Goal: Check status: Check status

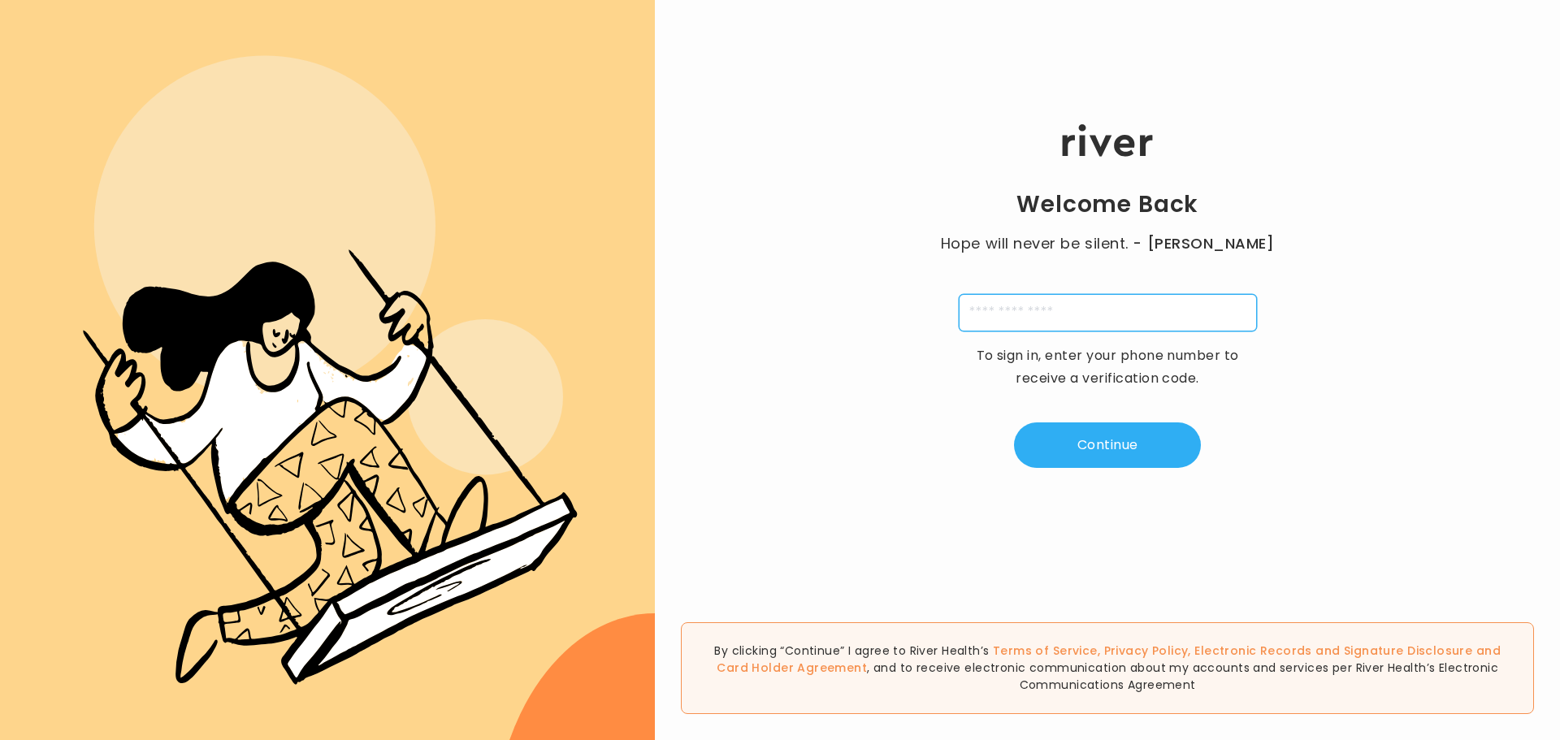
click at [1056, 310] on input "tel" at bounding box center [1108, 312] width 298 height 37
type input "**********"
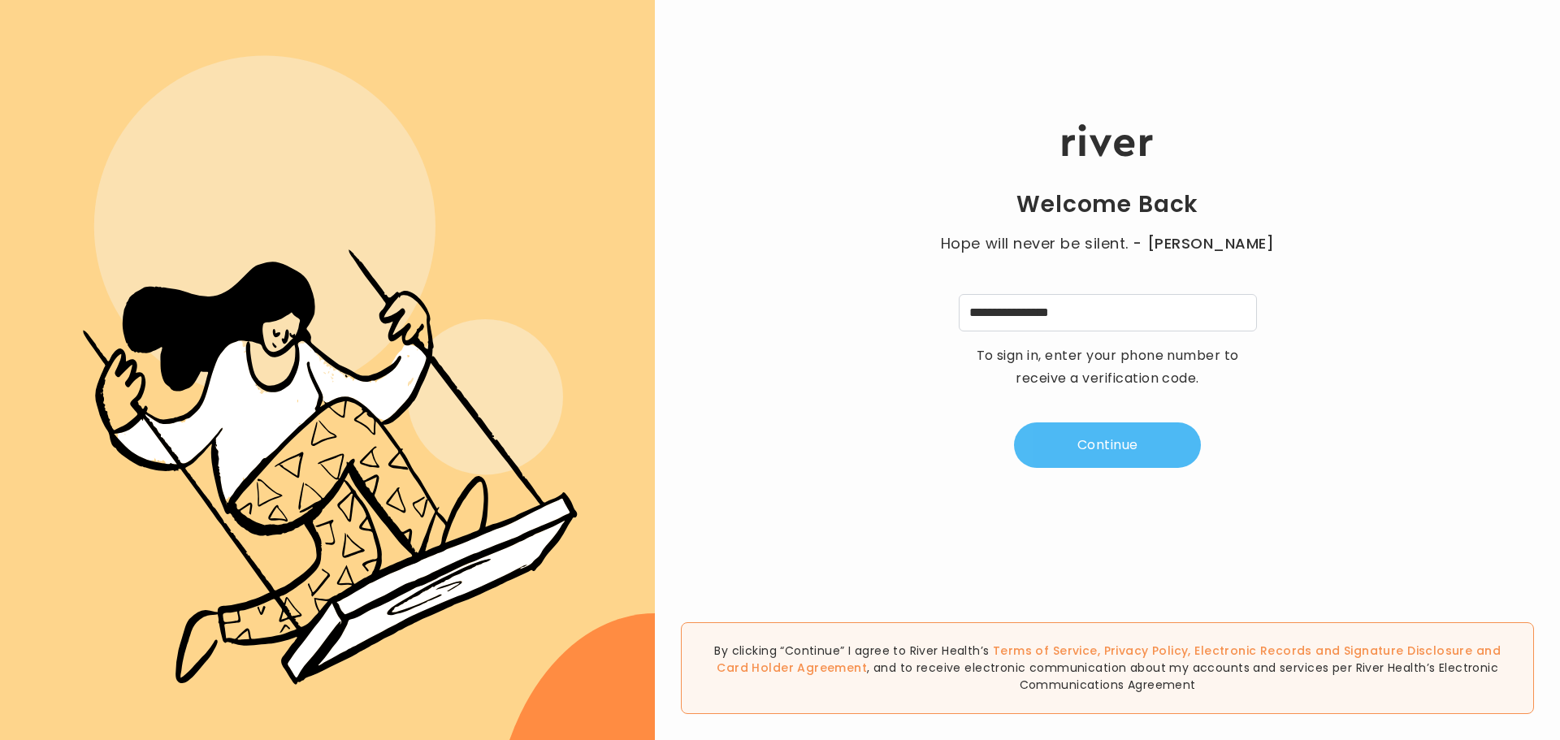
click at [1118, 444] on button "Continue" at bounding box center [1107, 444] width 187 height 45
type input "*"
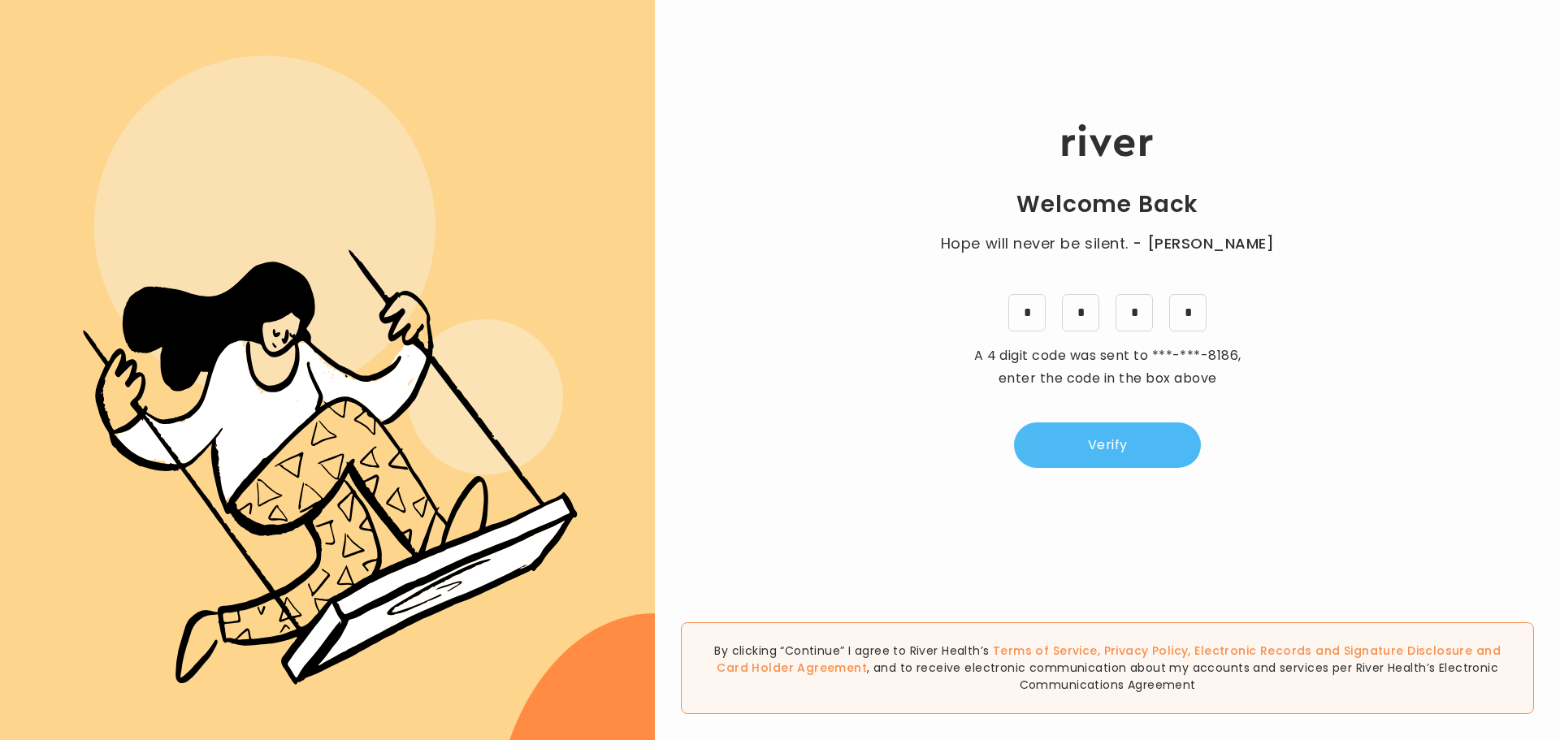
click at [1128, 439] on button "Verify" at bounding box center [1107, 444] width 187 height 45
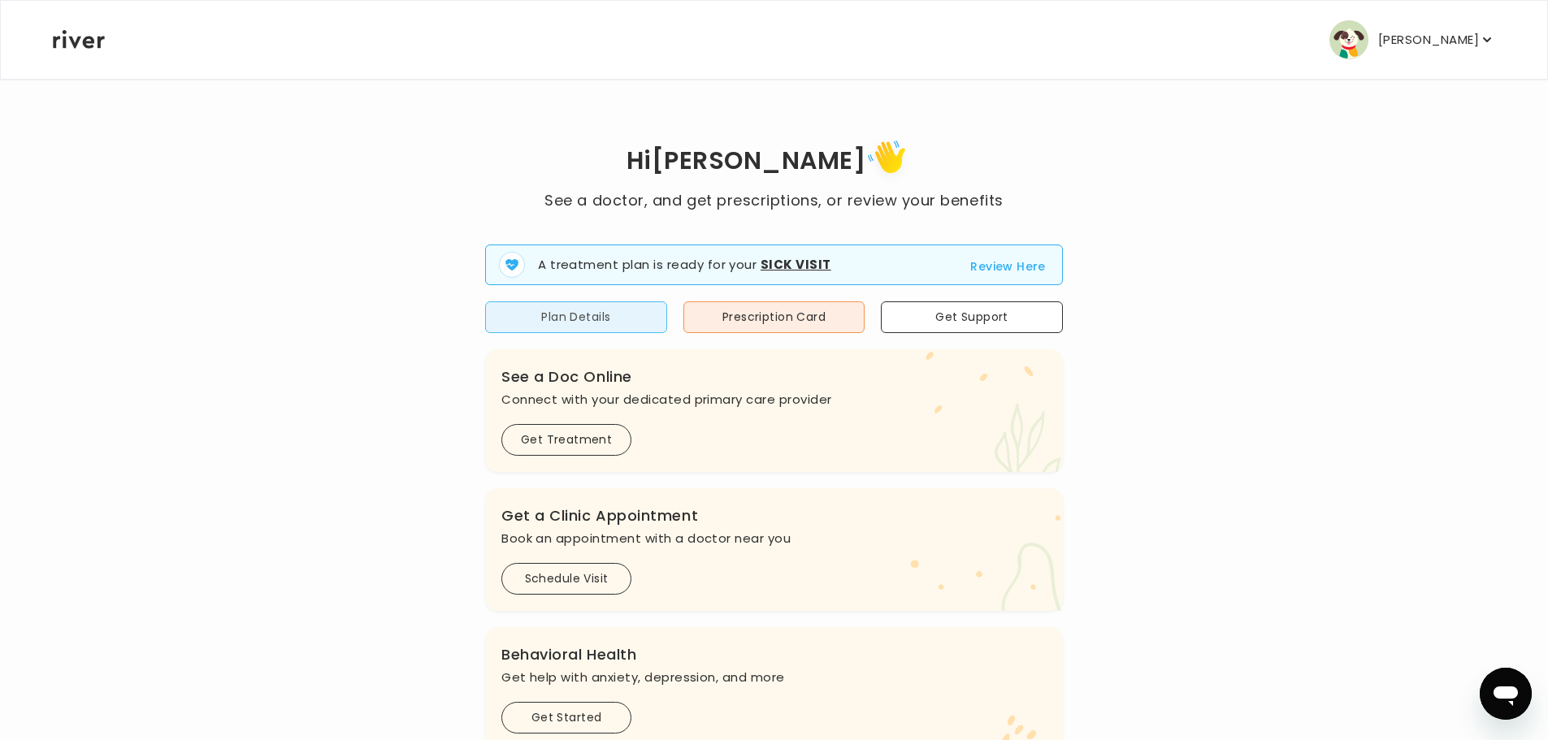
click at [586, 325] on button "Plan Details" at bounding box center [576, 317] width 182 height 32
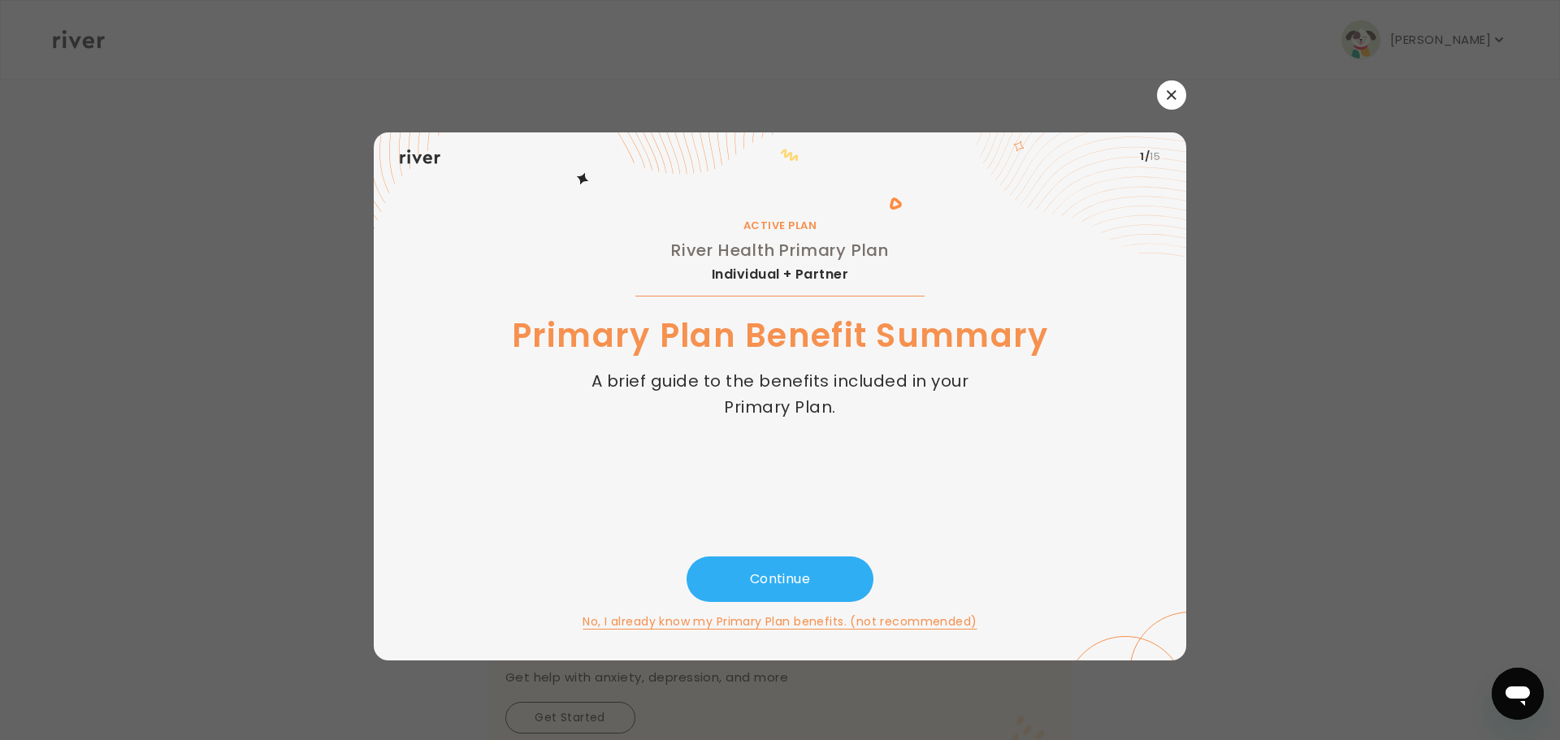
click at [1170, 101] on button "button" at bounding box center [1171, 94] width 29 height 29
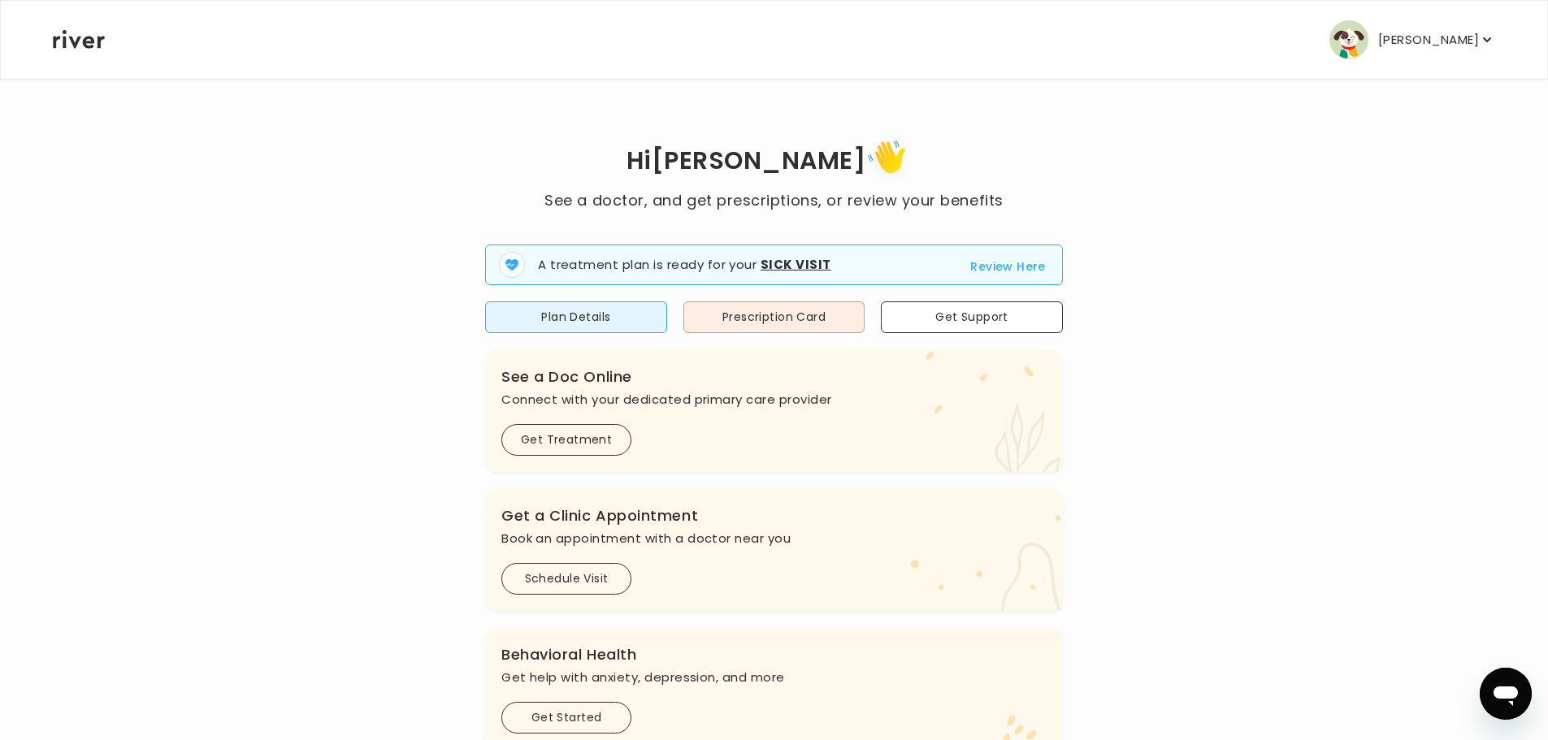
click at [1023, 262] on button "Review Here" at bounding box center [1008, 266] width 76 height 19
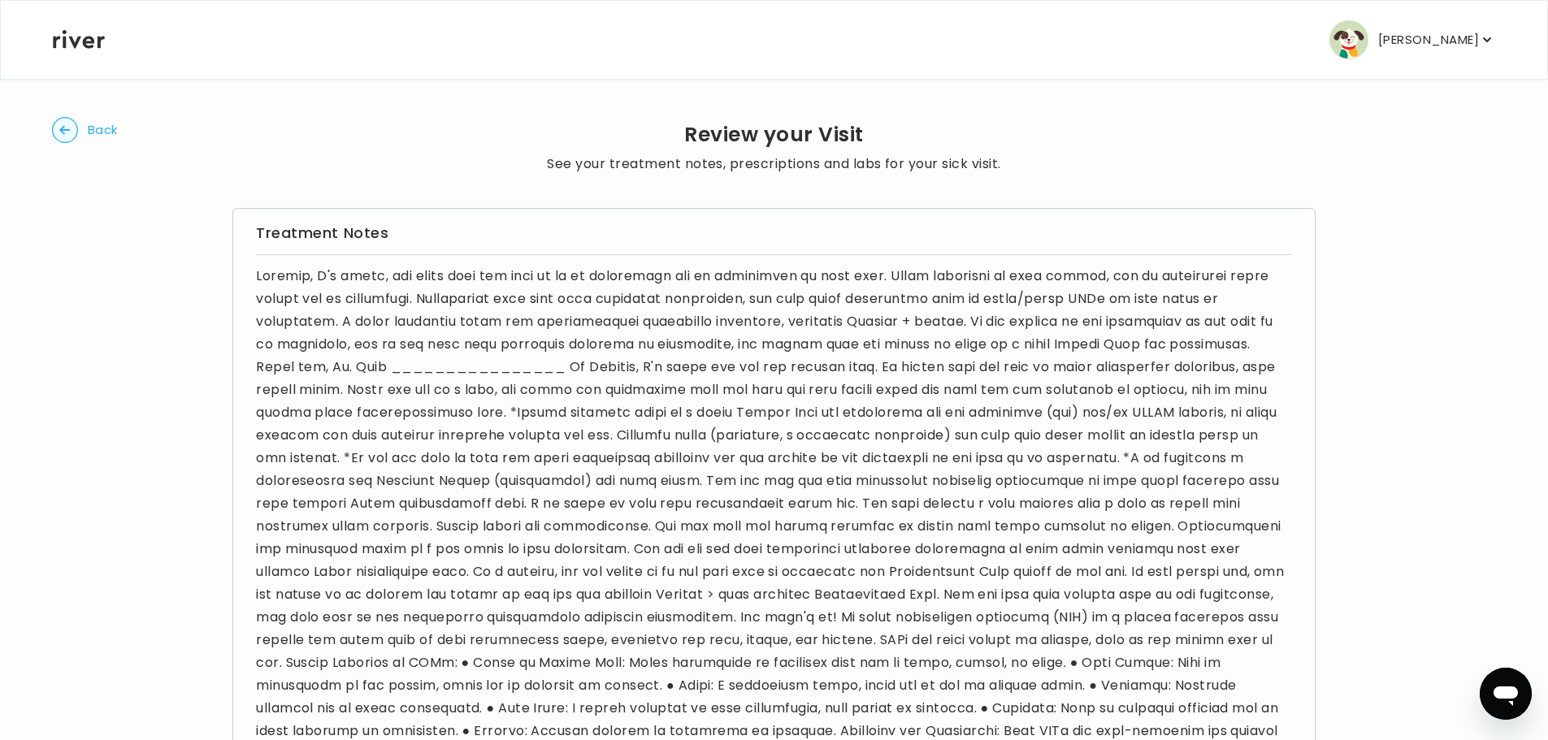
click at [98, 132] on span "Back" at bounding box center [103, 130] width 30 height 23
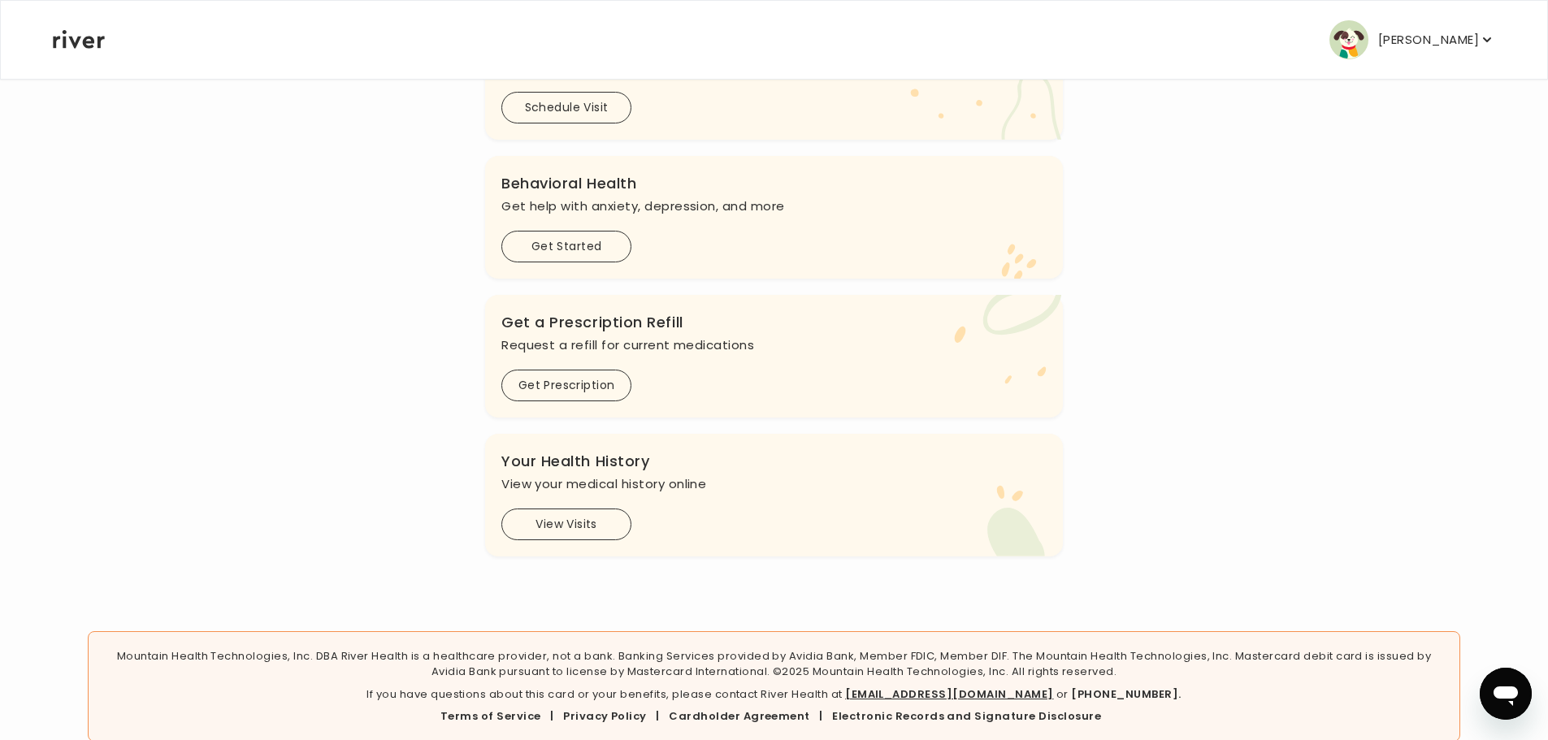
scroll to position [406, 0]
click at [604, 518] on button "View Visits" at bounding box center [566, 521] width 130 height 32
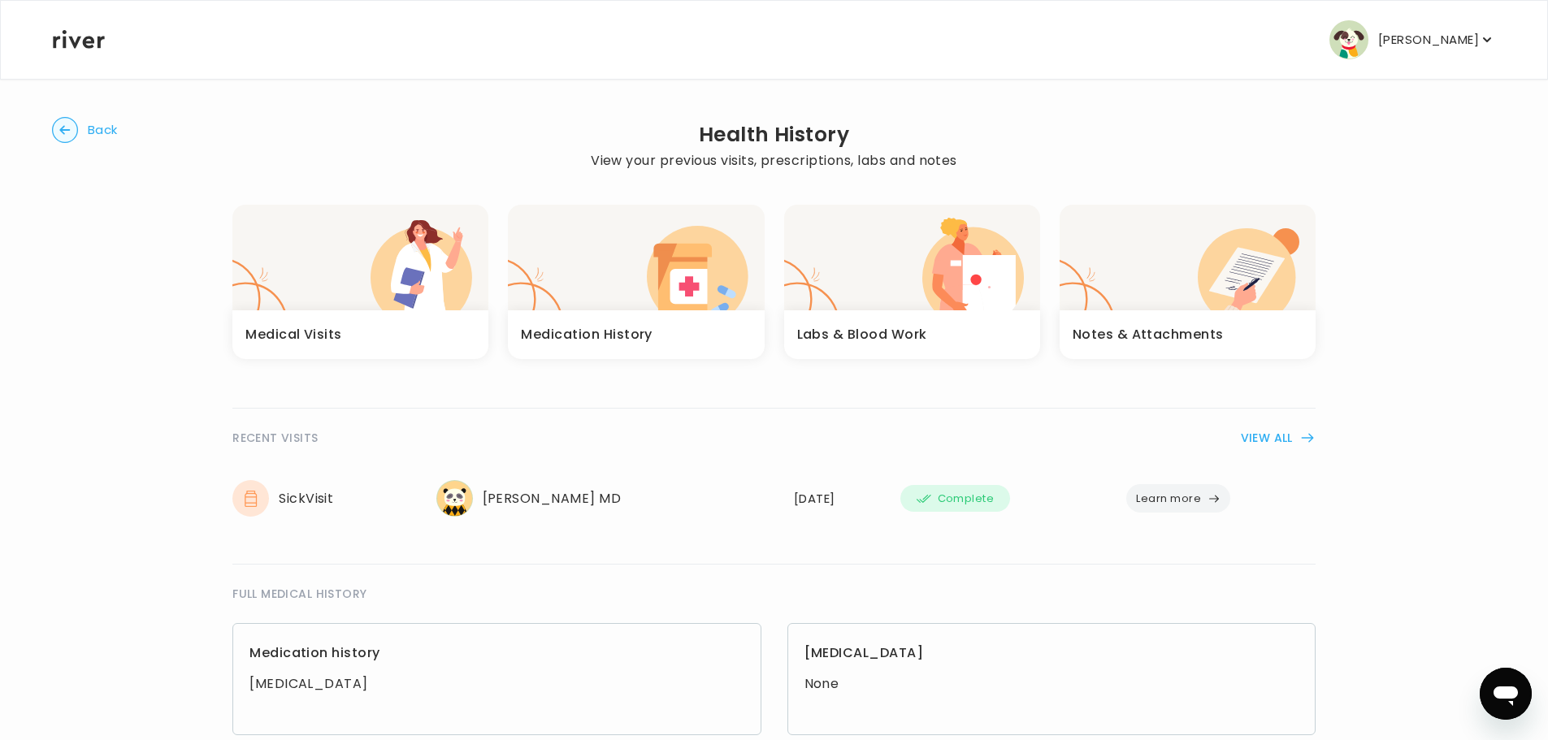
click at [845, 334] on h3 "Labs & Blood Work" at bounding box center [862, 334] width 130 height 23
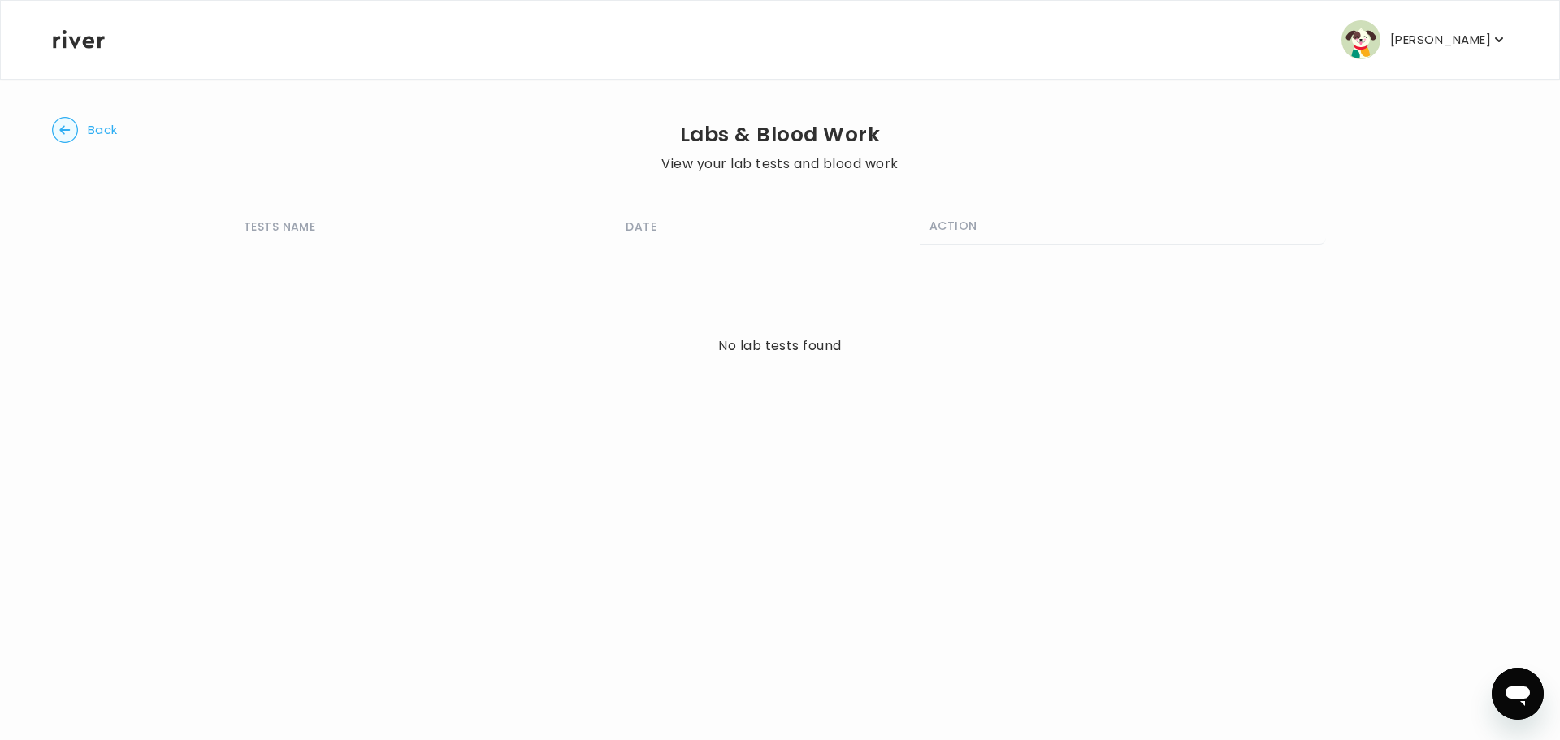
click at [71, 123] on circle "button" at bounding box center [65, 130] width 25 height 25
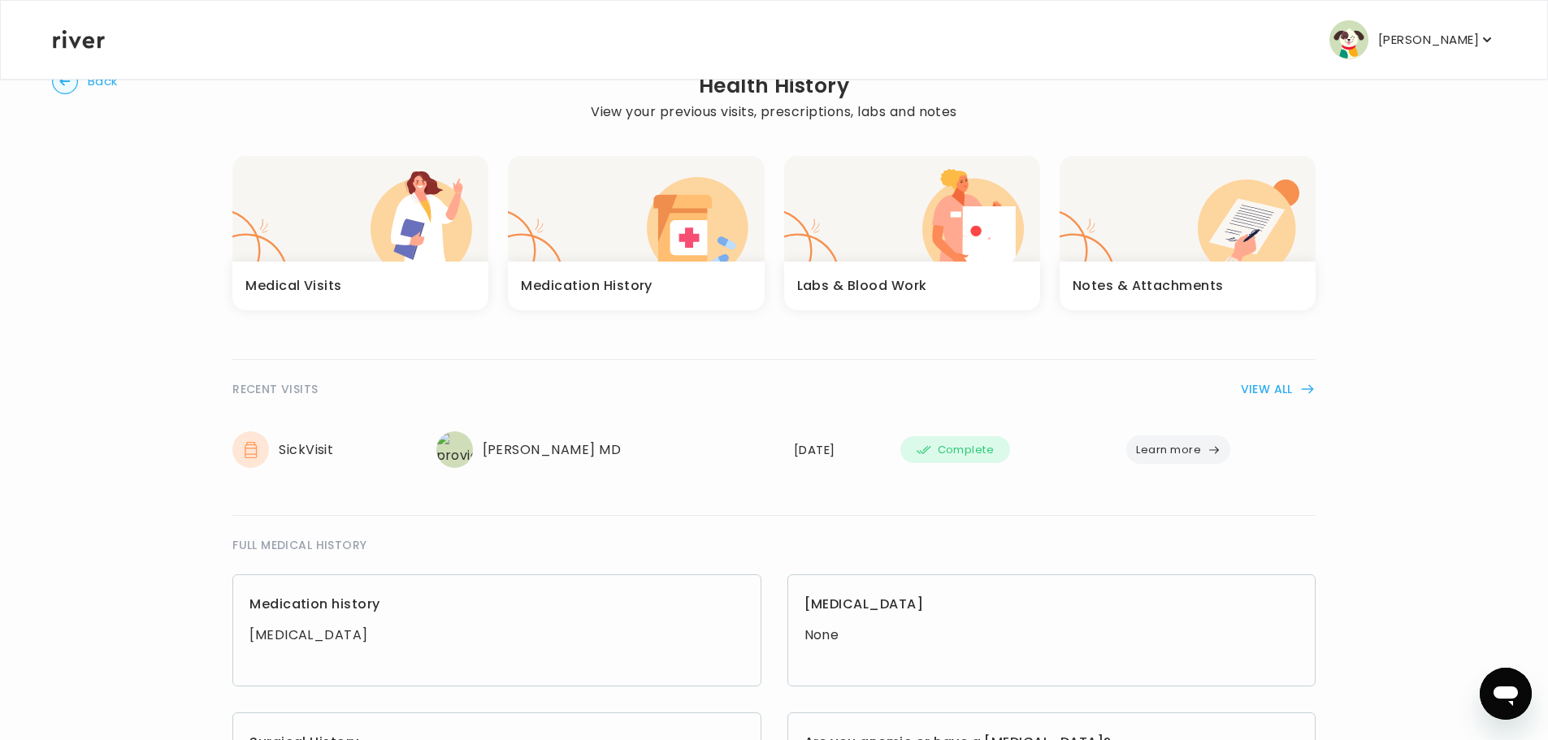
scroll to position [162, 0]
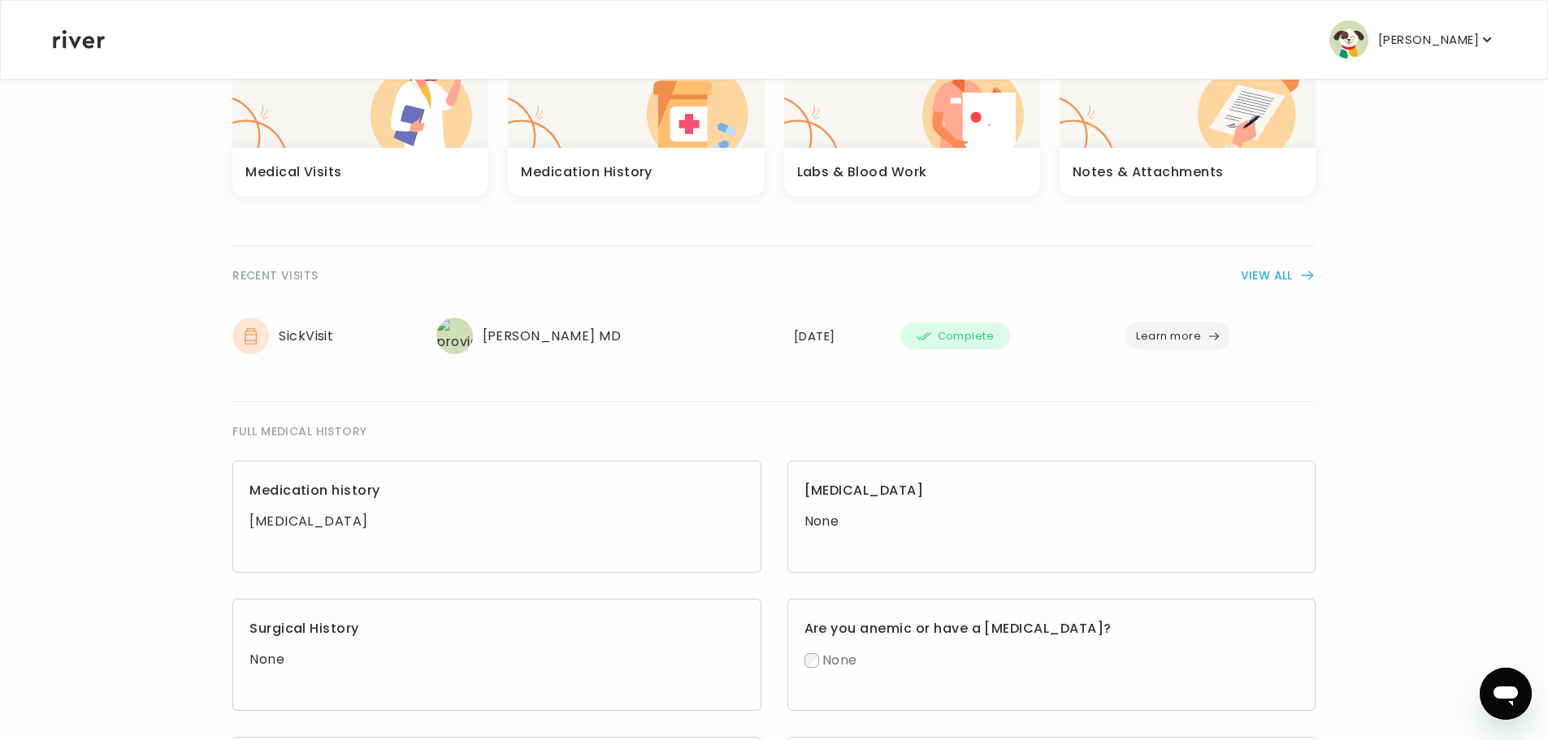
click at [468, 331] on img at bounding box center [454, 336] width 37 height 37
click at [702, 110] on icon "button" at bounding box center [687, 123] width 37 height 35
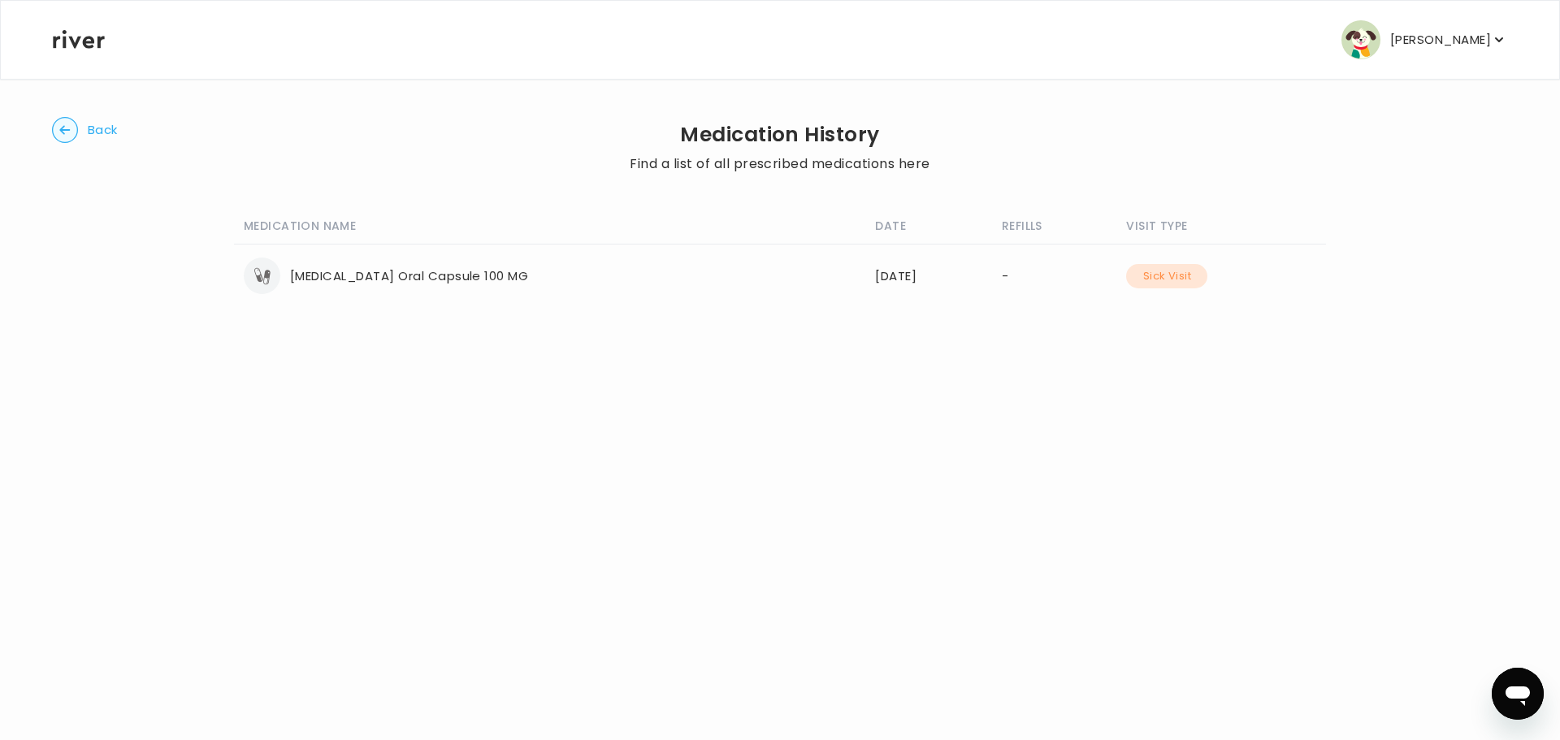
click at [1169, 277] on button "Sick Visit" at bounding box center [1166, 276] width 81 height 24
click at [93, 134] on span "Back" at bounding box center [103, 130] width 30 height 23
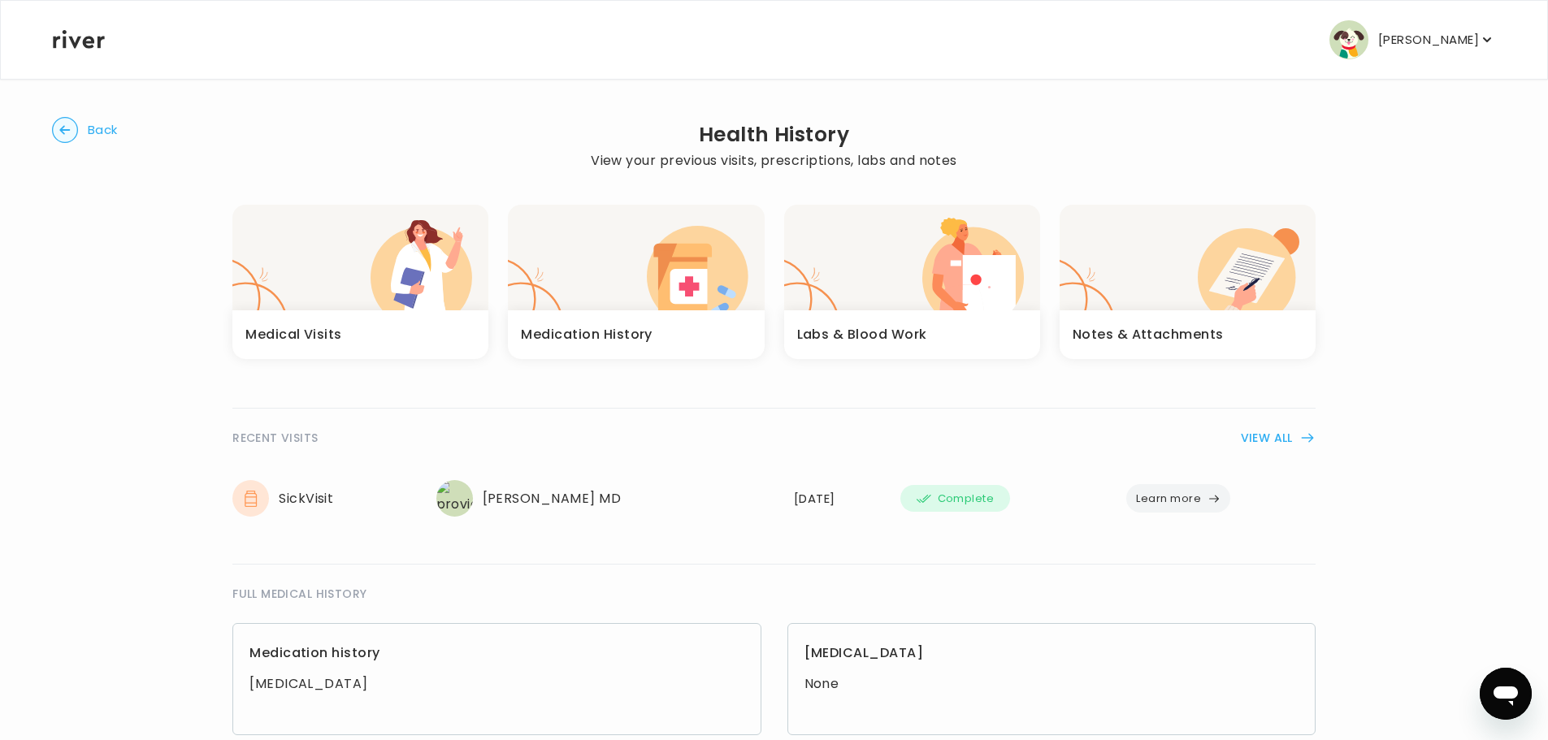
click at [381, 275] on icon "button" at bounding box center [421, 276] width 102 height 98
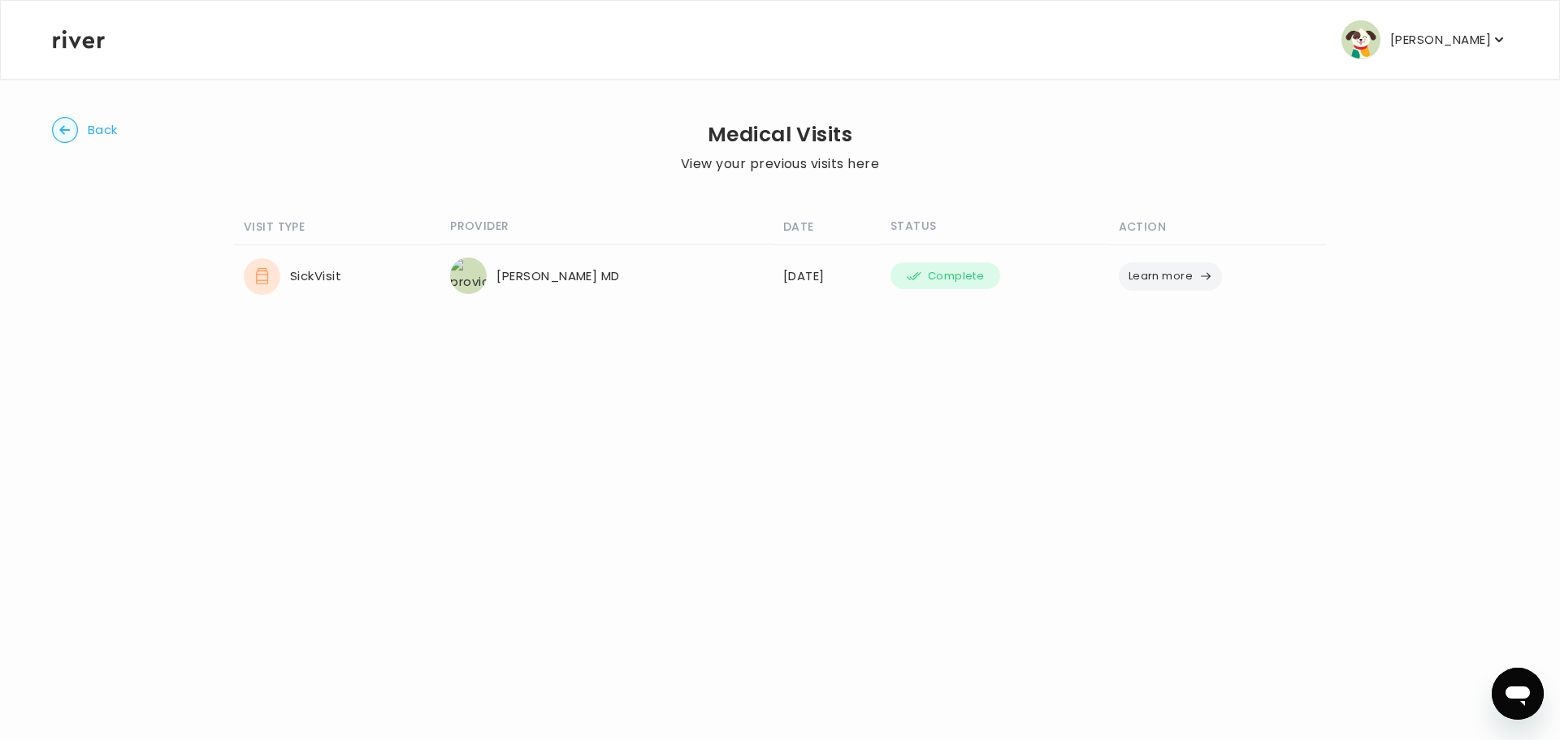
click at [74, 130] on circle "button" at bounding box center [65, 130] width 25 height 25
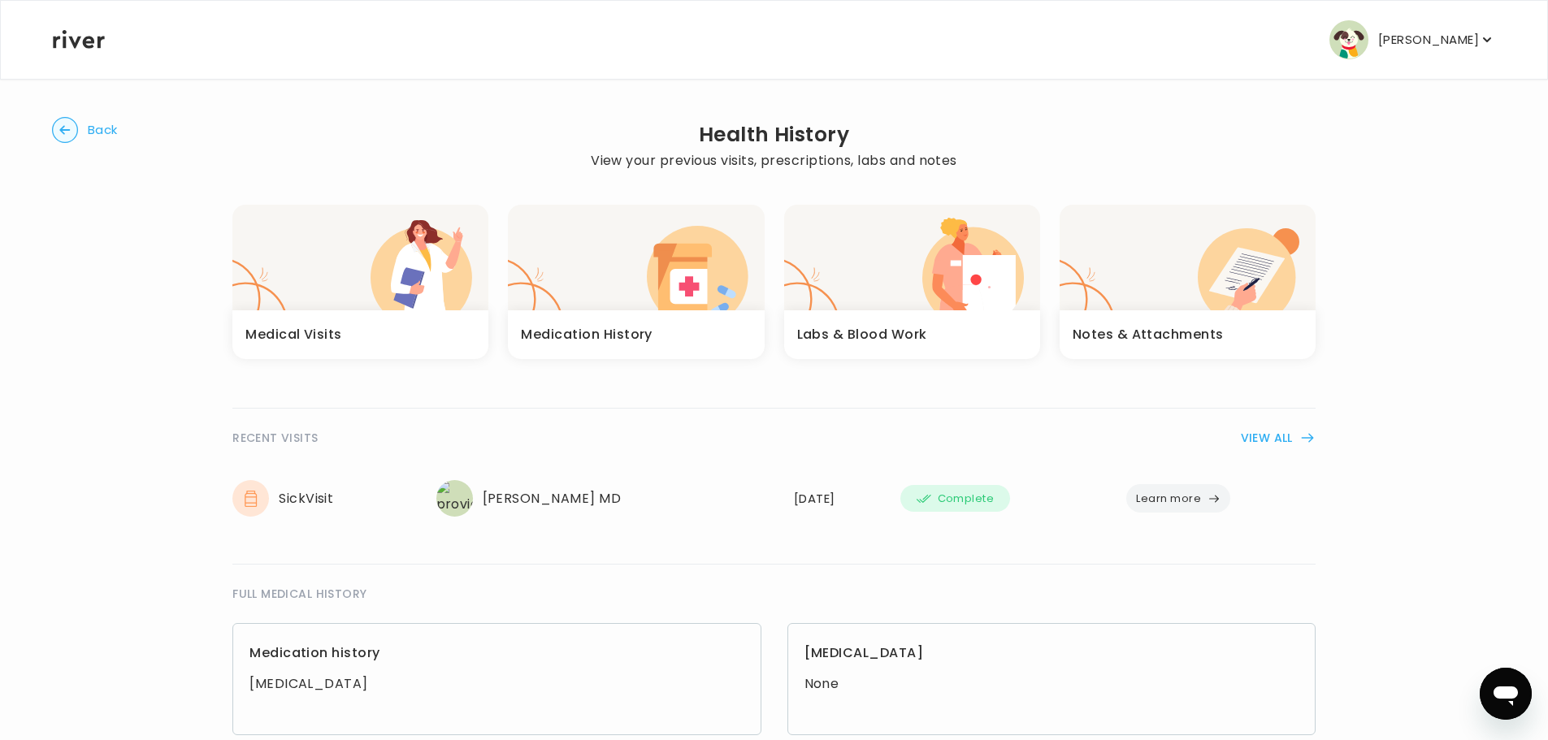
click at [1141, 243] on div "button" at bounding box center [1187, 258] width 256 height 106
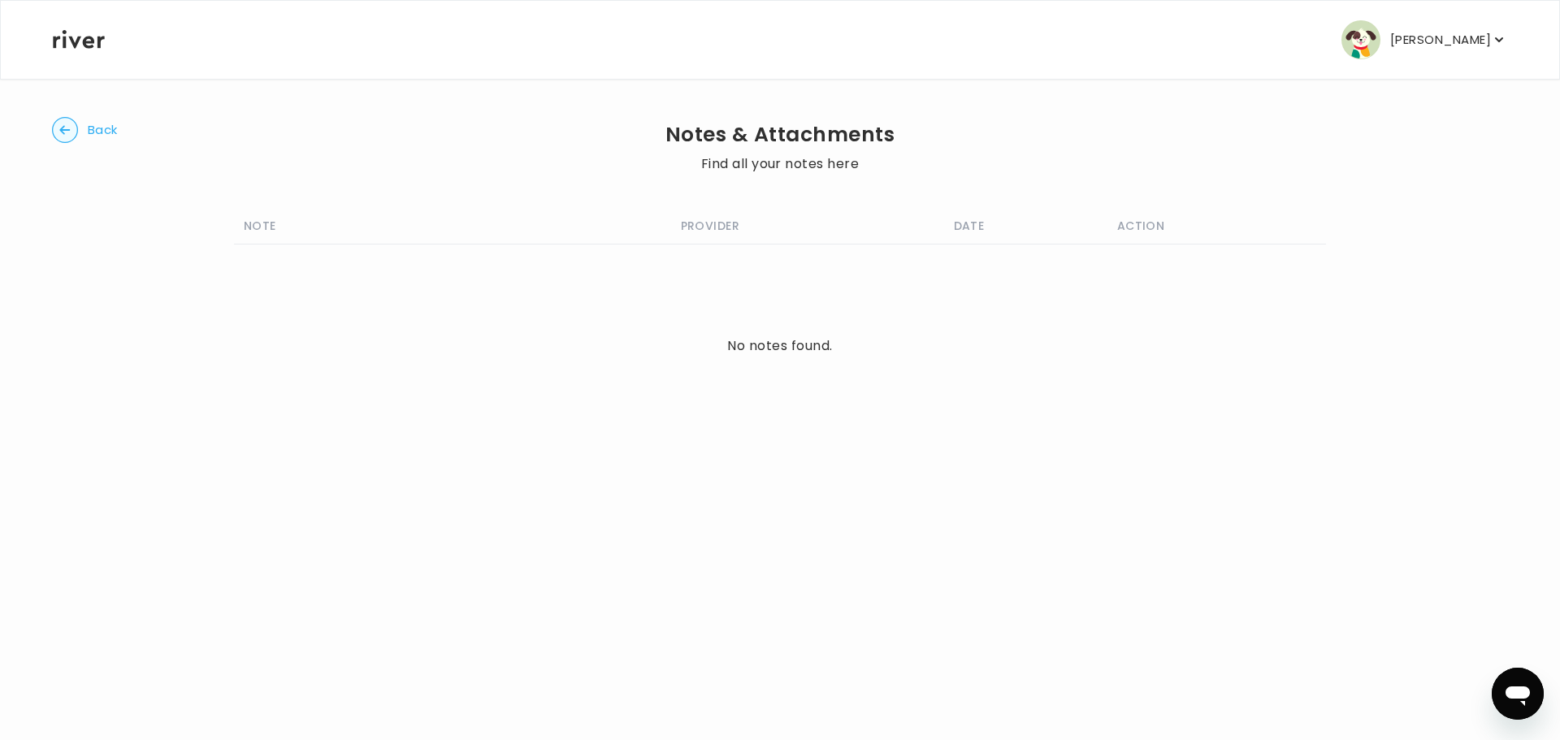
click at [62, 128] on icon "button" at bounding box center [64, 129] width 11 height 9
